Goal: Task Accomplishment & Management: Use online tool/utility

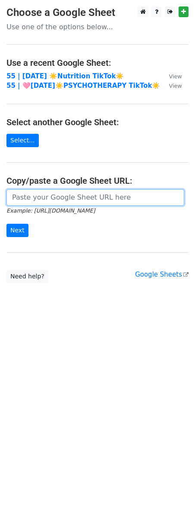
click at [65, 203] on input "url" at bounding box center [94, 197] width 177 height 16
paste input "https://docs.google.com/spreadsheets/d/1FA-F7Z7g1ZKes8Dy_rs7fFrVTj7yHp_jVTZH87P…"
type input "https://docs.google.com/spreadsheets/d/1FA-F7Z7g1ZKes8Dy_rs7fFrVTj7yHp_jVTZH87P…"
click at [6, 224] on input "Next" at bounding box center [17, 230] width 22 height 13
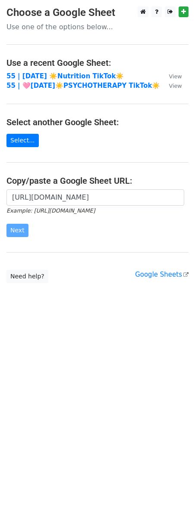
scroll to position [0, 0]
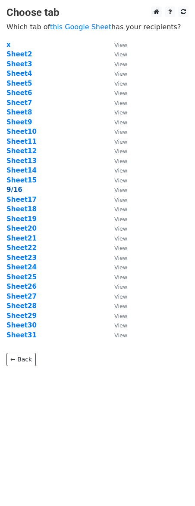
click at [16, 189] on strong "9/16" at bounding box center [14, 190] width 16 height 8
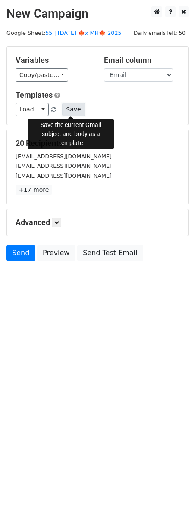
click at [72, 108] on button "Save" at bounding box center [73, 109] width 22 height 13
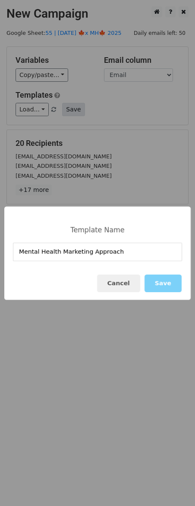
type input "Mental Health Marketing Approach"
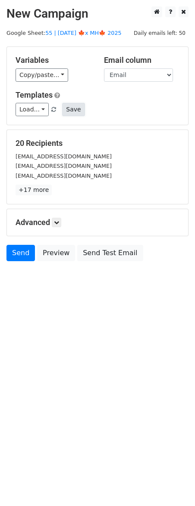
click at [71, 110] on button "Save" at bounding box center [73, 109] width 22 height 13
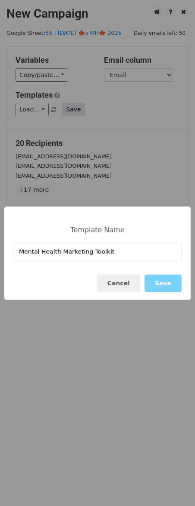
type input "Mental Health Marketing Toolkit"
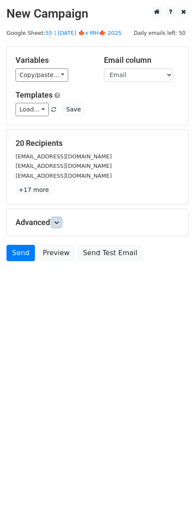
click at [57, 221] on icon at bounding box center [56, 222] width 5 height 5
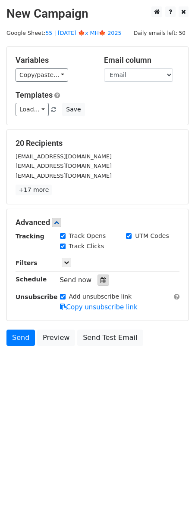
click at [100, 281] on icon at bounding box center [103, 280] width 6 height 6
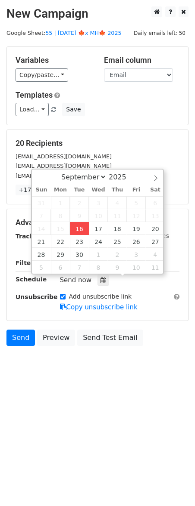
type input "2025-09-16 12:00"
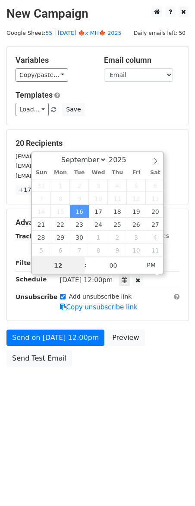
scroll to position [0, 0]
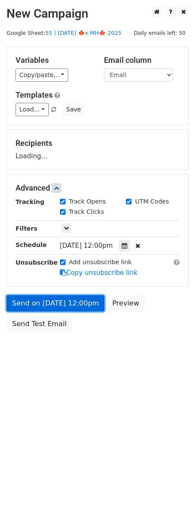
click at [65, 309] on link "Send on Sep 16 at 12:00pm" at bounding box center [55, 303] width 98 height 16
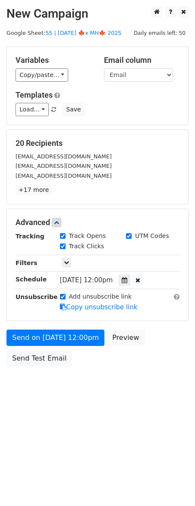
click at [28, 311] on div "Unsubscribe" at bounding box center [31, 302] width 44 height 20
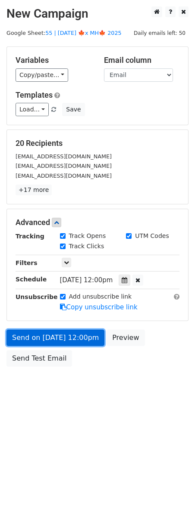
click at [22, 331] on link "Send on Sep 16 at 12:00pm" at bounding box center [55, 338] width 98 height 16
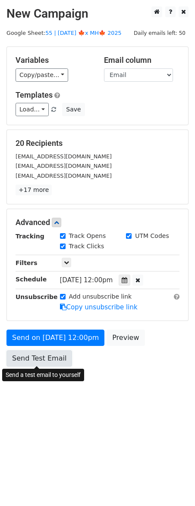
click at [25, 358] on link "Send Test Email" at bounding box center [38, 358] width 65 height 16
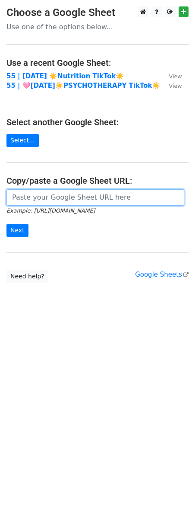
click at [74, 191] on input "url" at bounding box center [94, 197] width 177 height 16
paste input "[URL][DOMAIN_NAME]"
type input "[URL][DOMAIN_NAME]"
click at [6, 224] on input "Next" at bounding box center [17, 230] width 22 height 13
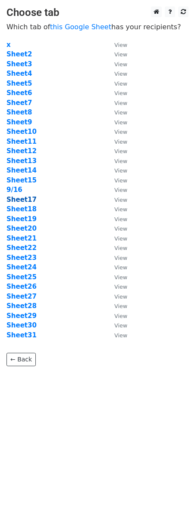
click at [24, 202] on strong "Sheet17" at bounding box center [21, 200] width 30 height 8
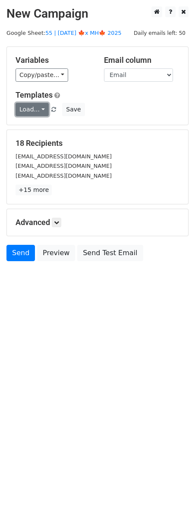
click at [34, 112] on link "Load..." at bounding box center [31, 109] width 33 height 13
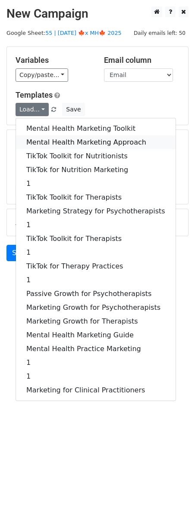
click at [45, 144] on link "Mental Health Marketing Approach" at bounding box center [95, 143] width 159 height 14
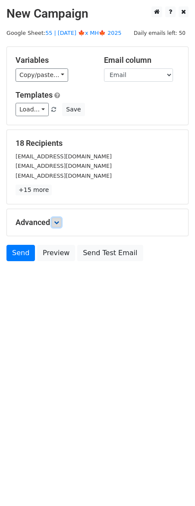
click at [59, 224] on icon at bounding box center [56, 222] width 5 height 5
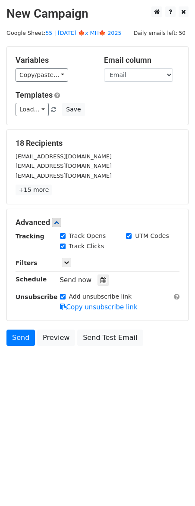
click at [98, 284] on div at bounding box center [103, 280] width 12 height 11
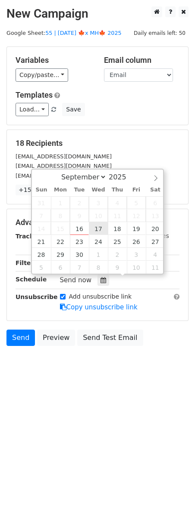
type input "2025-09-17 12:00"
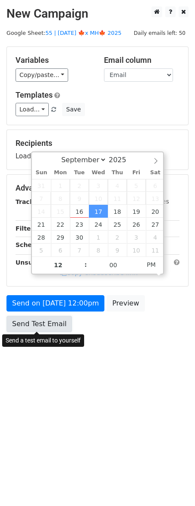
click at [62, 319] on link "Send Test Email" at bounding box center [38, 324] width 65 height 16
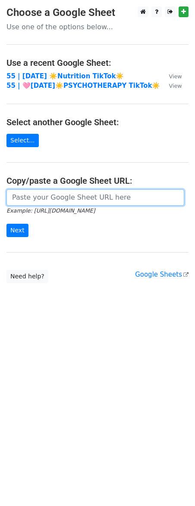
click at [81, 198] on input "url" at bounding box center [94, 197] width 177 height 16
paste input "https://docs.google.com/spreadsheets/d/1FA-F7Z7g1ZKes8Dy_rs7fFrVTj7yHp_jVTZH87P…"
type input "[URL][DOMAIN_NAME]"
click at [6, 224] on input "Next" at bounding box center [17, 230] width 22 height 13
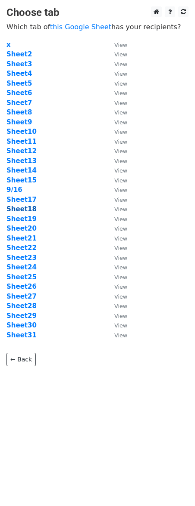
click at [26, 212] on strong "Sheet18" at bounding box center [21, 209] width 30 height 8
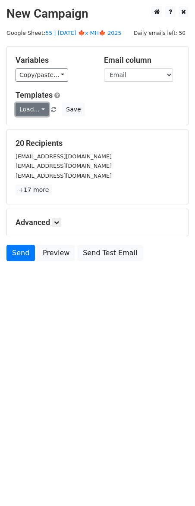
click at [38, 110] on link "Load..." at bounding box center [31, 109] width 33 height 13
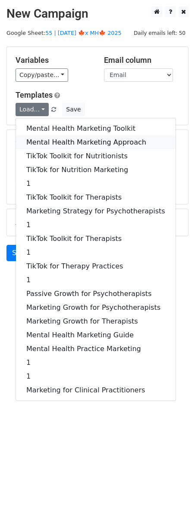
click at [49, 140] on link "Mental Health Marketing Approach" at bounding box center [95, 143] width 159 height 14
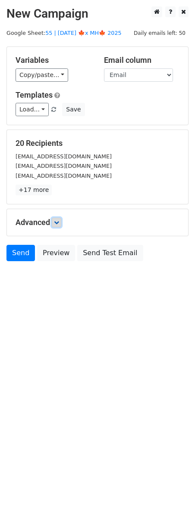
click at [58, 222] on icon at bounding box center [56, 222] width 5 height 5
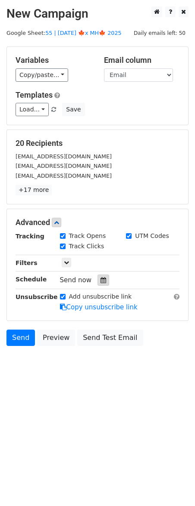
click at [100, 277] on icon at bounding box center [103, 280] width 6 height 6
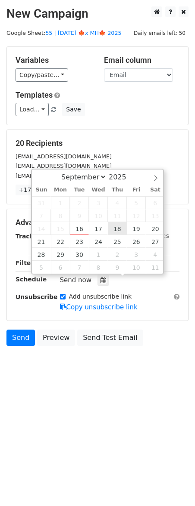
type input "2025-09-18 12:00"
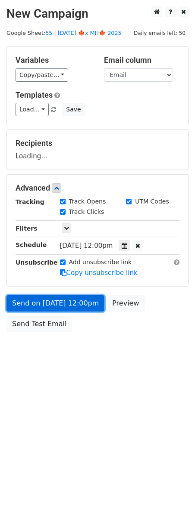
click at [64, 309] on link "Send on Sep 18 at 12:00pm" at bounding box center [55, 303] width 98 height 16
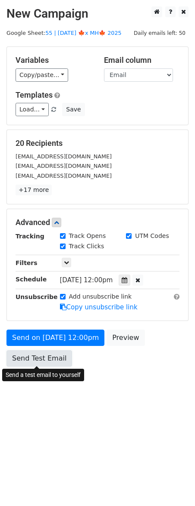
click at [32, 353] on link "Send Test Email" at bounding box center [38, 358] width 65 height 16
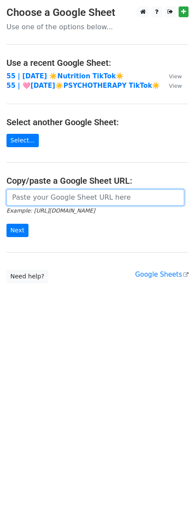
click at [65, 201] on input "url" at bounding box center [94, 197] width 177 height 16
paste input "[URL][DOMAIN_NAME]"
type input "[URL][DOMAIN_NAME]"
click at [6, 224] on input "Next" at bounding box center [17, 230] width 22 height 13
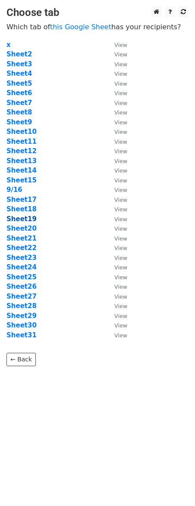
click at [27, 220] on strong "Sheet19" at bounding box center [21, 219] width 30 height 8
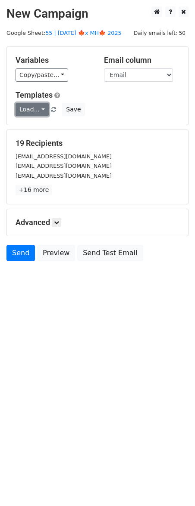
click at [32, 112] on link "Load..." at bounding box center [31, 109] width 33 height 13
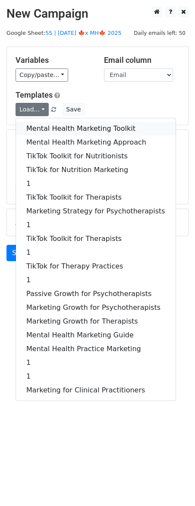
drag, startPoint x: 36, startPoint y: 131, endPoint x: 38, endPoint y: 135, distance: 4.8
click at [36, 131] on link "Mental Health Marketing Toolkit" at bounding box center [95, 129] width 159 height 14
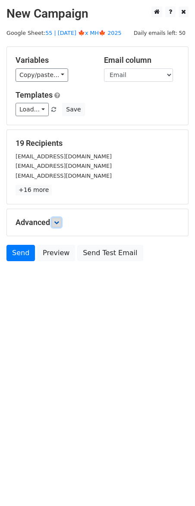
click at [59, 225] on link at bounding box center [56, 222] width 9 height 9
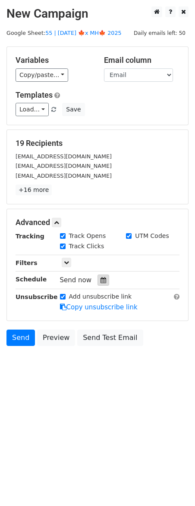
click at [101, 281] on icon at bounding box center [103, 280] width 6 height 6
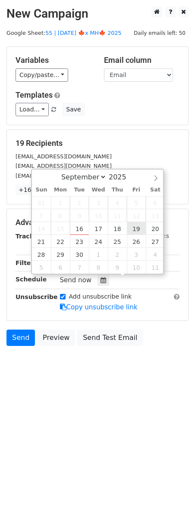
type input "[DATE] 12:00"
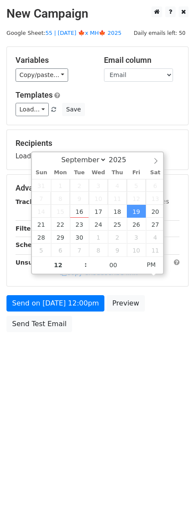
click at [69, 315] on div "Send on [DATE] 12:00pm Preview Send Test Email" at bounding box center [97, 315] width 195 height 41
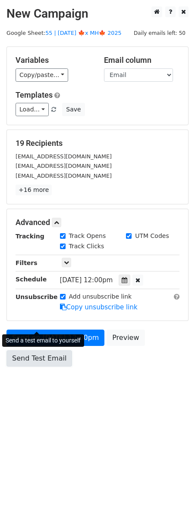
click at [48, 331] on div "Send on [DATE] 12:00pm Preview Send Test Email" at bounding box center [97, 350] width 195 height 41
click at [47, 350] on link "Send Test Email" at bounding box center [38, 358] width 65 height 16
